Goal: Obtain resource: Obtain resource

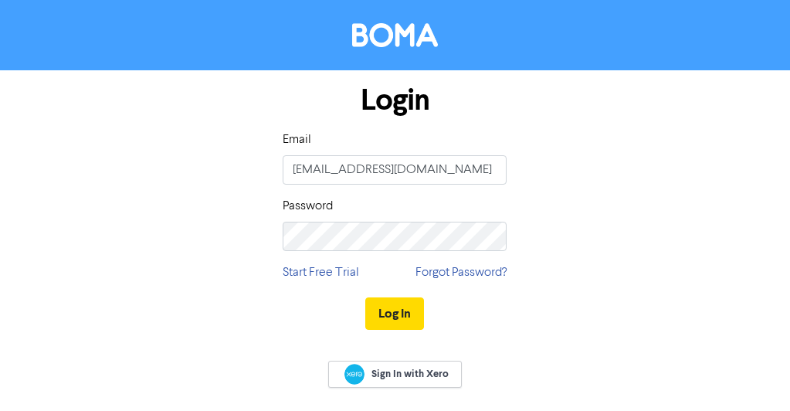
click at [399, 311] on button "Log In" at bounding box center [394, 313] width 59 height 32
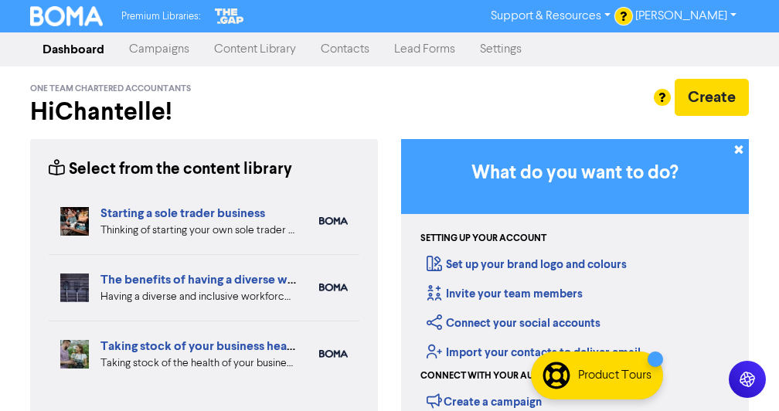
click at [267, 51] on link "Content Library" at bounding box center [255, 49] width 107 height 31
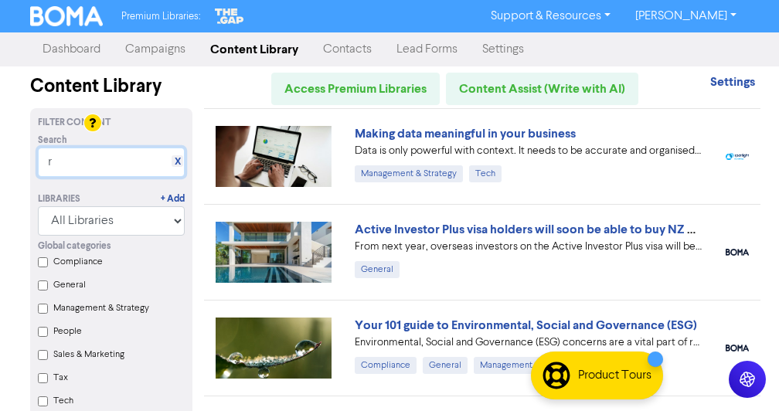
click at [97, 168] on input "r" at bounding box center [111, 162] width 147 height 29
type input "reducing the uncertainty"
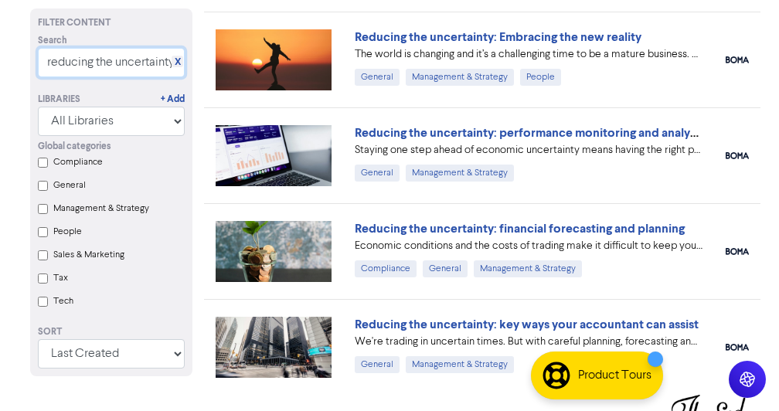
scroll to position [218, 0]
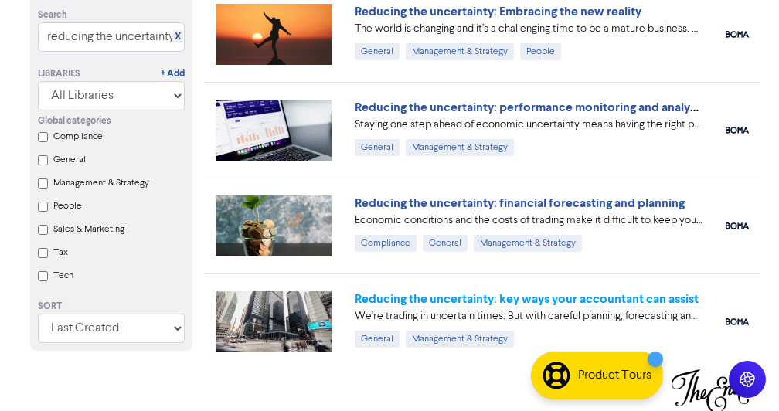
click at [606, 300] on link "Reducing the uncertainty: key ways your accountant can assist" at bounding box center [527, 298] width 344 height 15
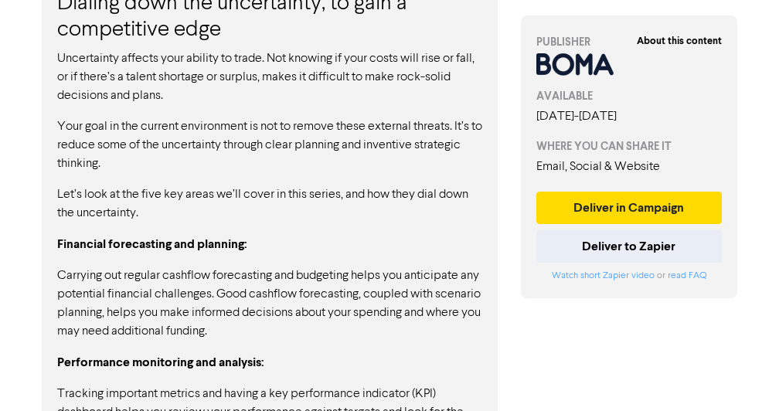
scroll to position [998, 0]
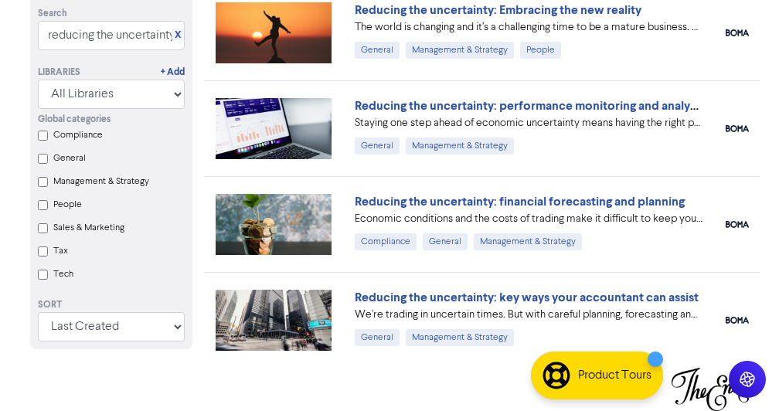
scroll to position [218, 0]
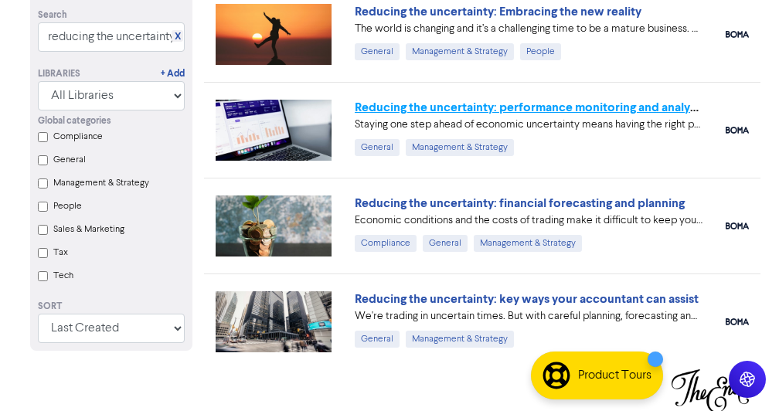
click at [491, 110] on link "Reducing the uncertainty: performance monitoring and analysis" at bounding box center [529, 107] width 349 height 15
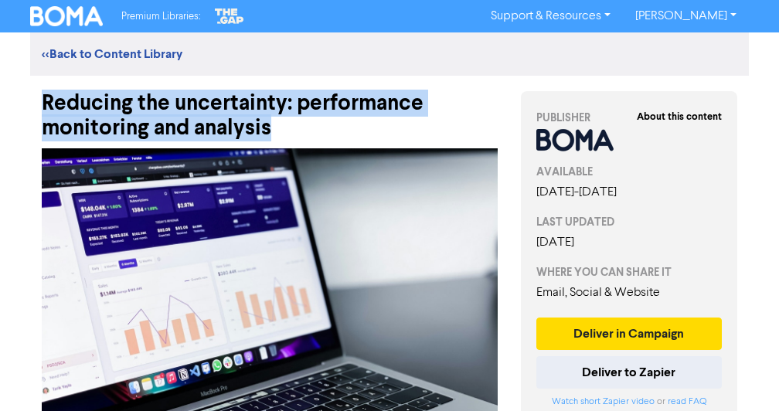
drag, startPoint x: 278, startPoint y: 129, endPoint x: 25, endPoint y: 114, distance: 253.8
copy div "Reducing the uncertainty: performance monitoring and analysis"
click at [217, 278] on img at bounding box center [270, 300] width 456 height 304
click at [368, 278] on img at bounding box center [270, 300] width 456 height 304
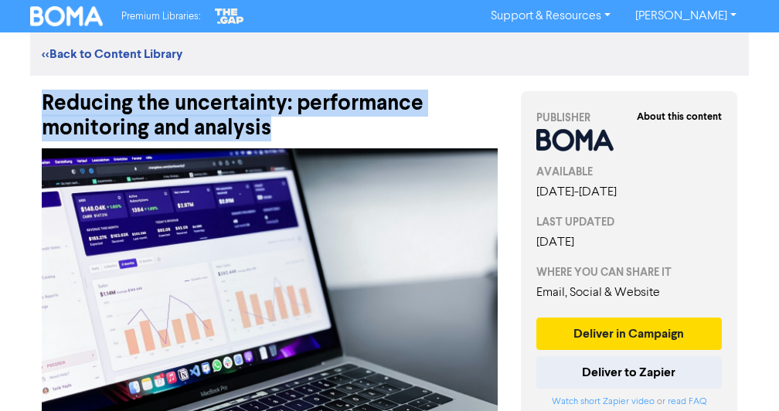
click at [368, 278] on img at bounding box center [270, 300] width 456 height 304
drag, startPoint x: 368, startPoint y: 278, endPoint x: 345, endPoint y: 221, distance: 61.7
click at [345, 221] on img at bounding box center [270, 300] width 456 height 304
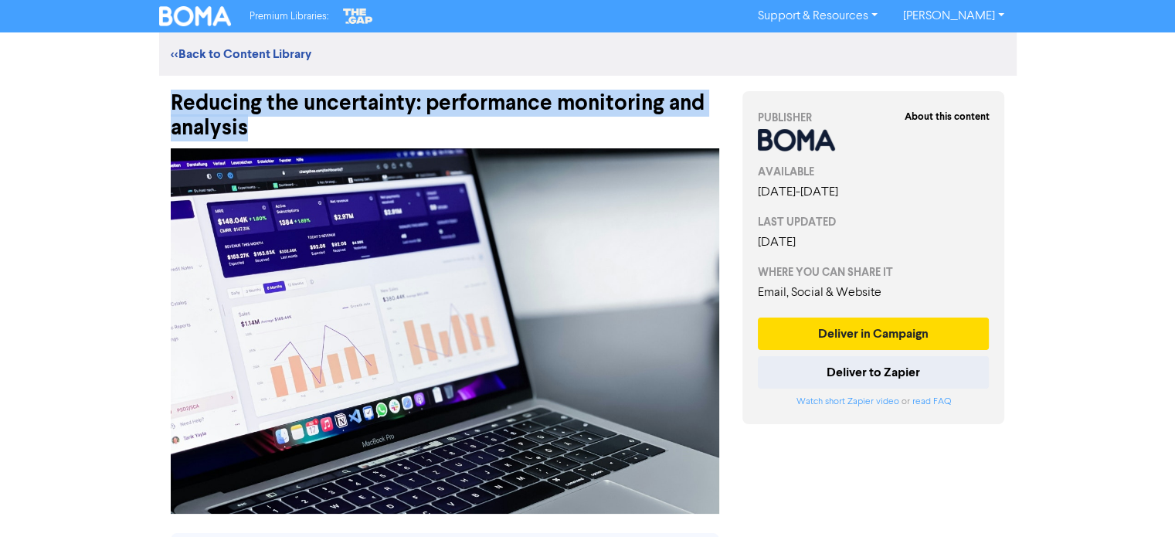
click at [517, 246] on img at bounding box center [445, 330] width 548 height 365
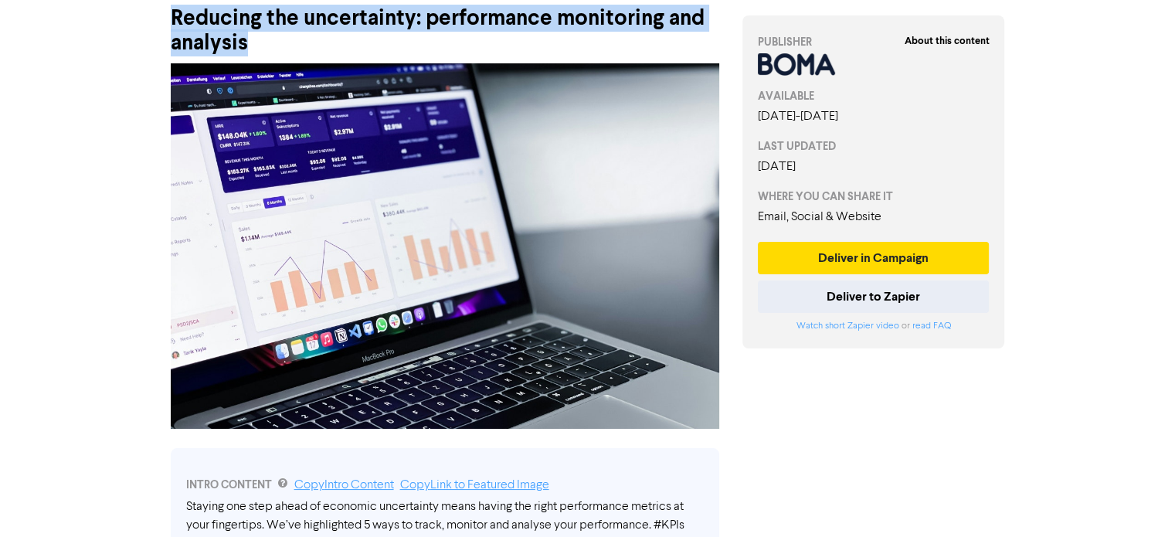
scroll to position [75, 0]
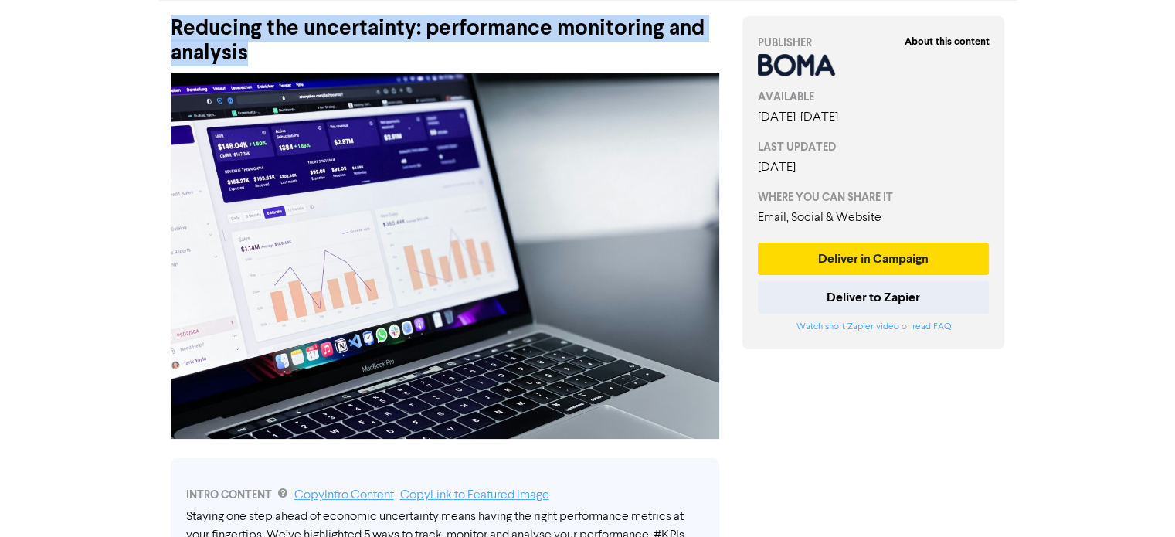
click at [693, 256] on img at bounding box center [445, 255] width 548 height 365
click at [511, 297] on img at bounding box center [445, 255] width 548 height 365
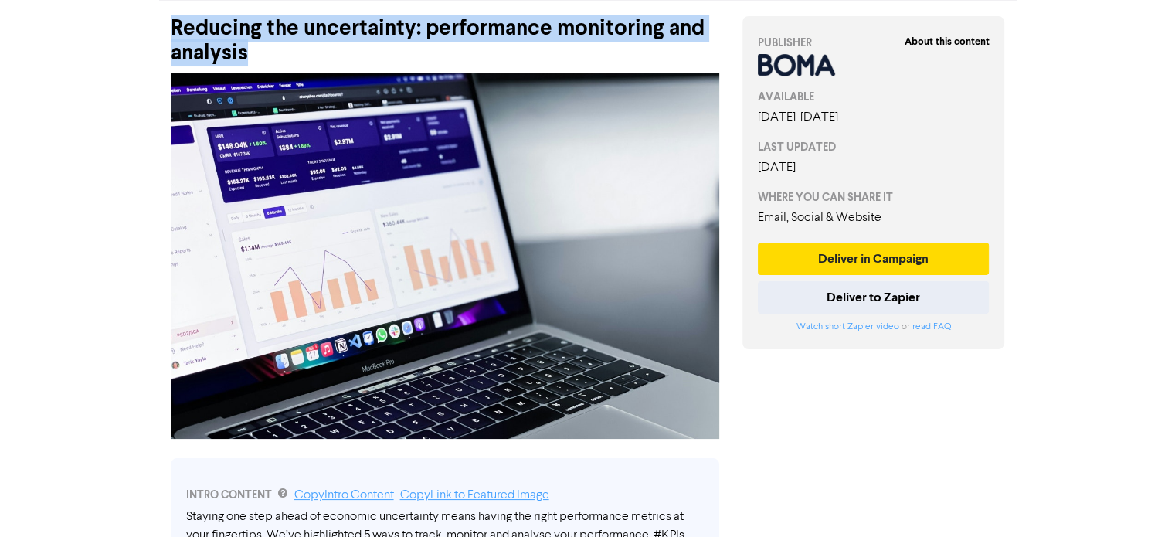
drag, startPoint x: 511, startPoint y: 297, endPoint x: 470, endPoint y: 253, distance: 59.6
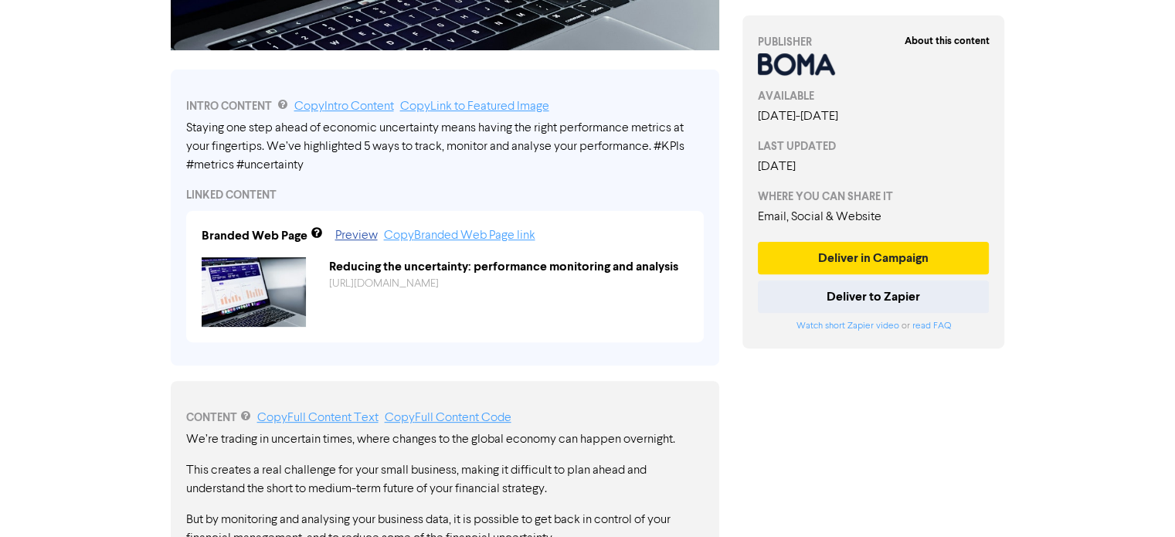
scroll to position [451, 0]
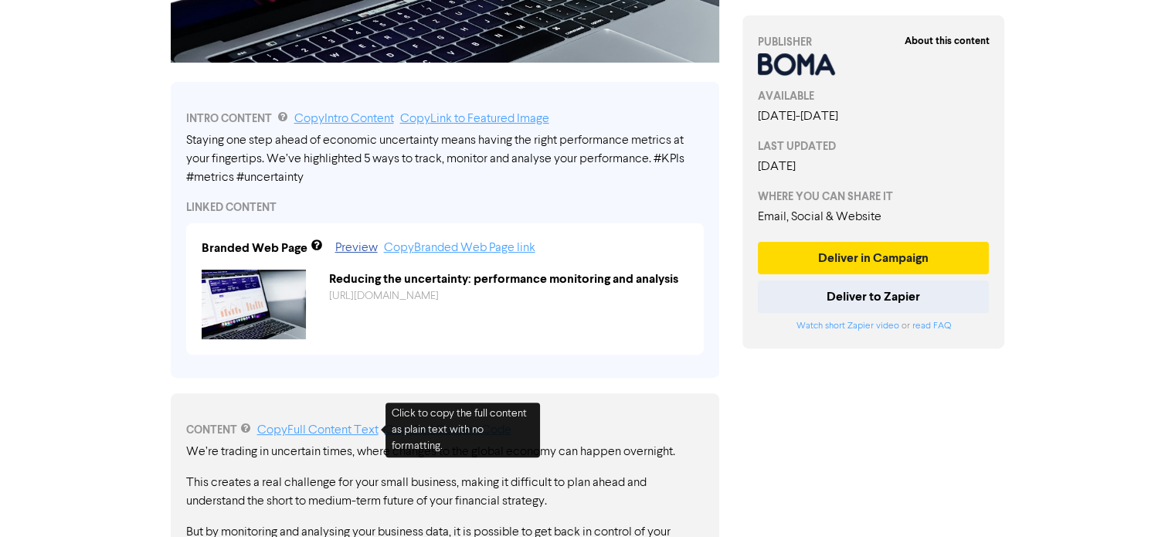
click at [311, 410] on link "Copy Full Content Text" at bounding box center [317, 430] width 121 height 12
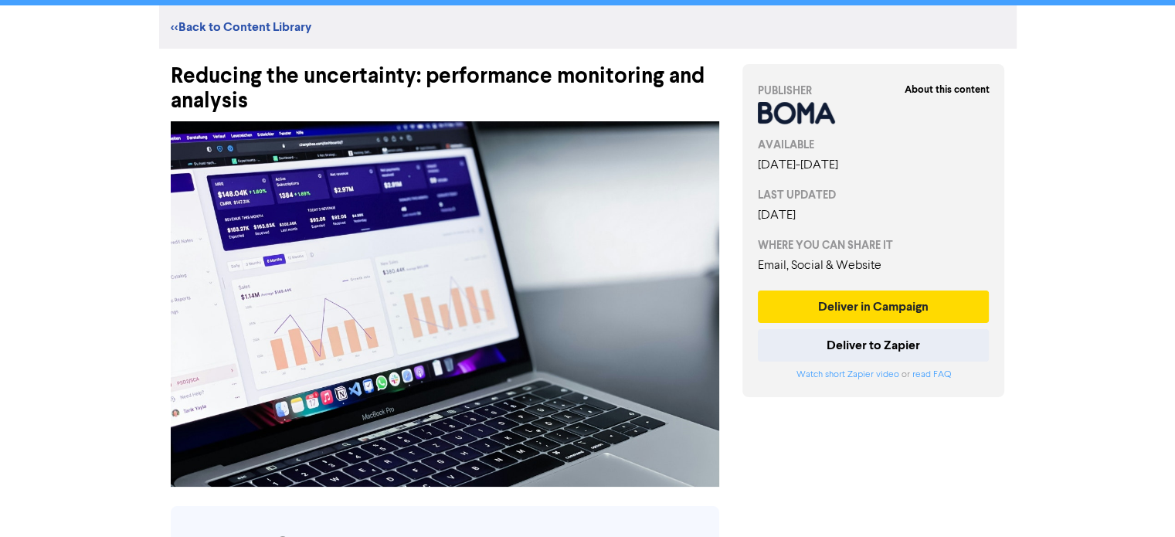
scroll to position [124, 0]
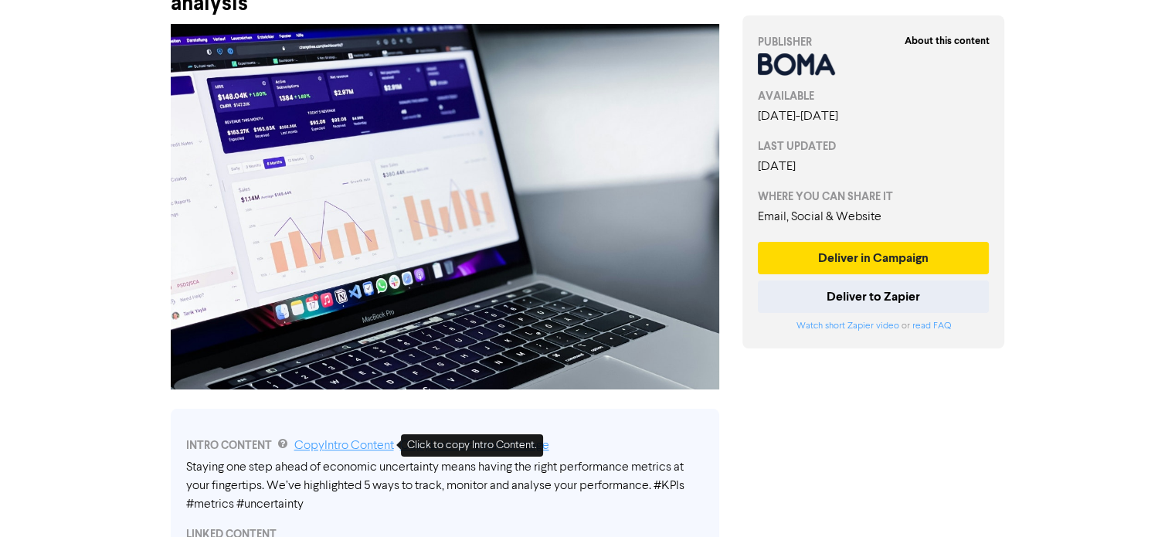
click at [336, 410] on link "Copy Intro Content" at bounding box center [344, 446] width 100 height 12
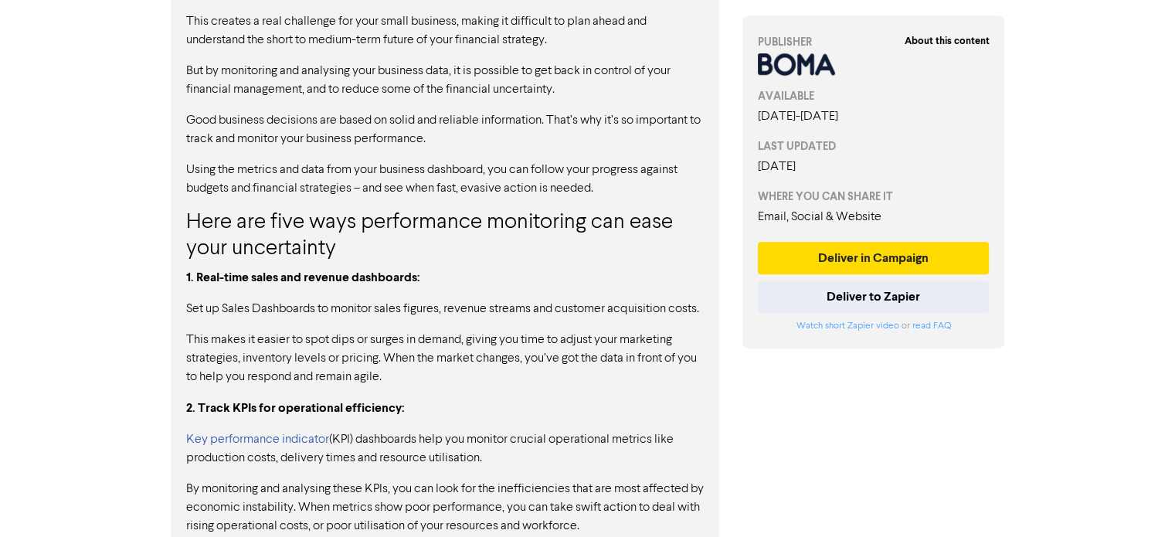
scroll to position [979, 0]
